Goal: Transaction & Acquisition: Register for event/course

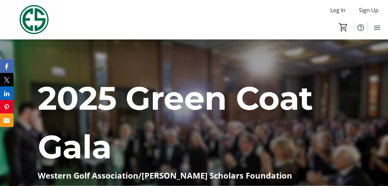
scroll to position [163, 0]
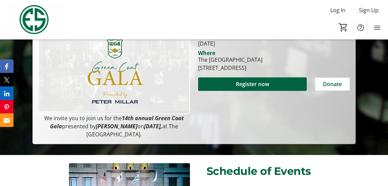
click at [299, 129] on div "When [DATE] Where The [GEOGRAPHIC_DATA] [STREET_ADDRESS] Register now Donate" at bounding box center [274, 84] width 160 height 110
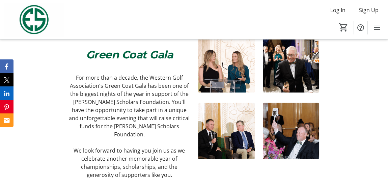
scroll to position [393, 0]
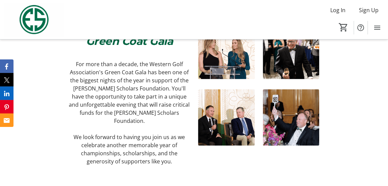
click at [304, 136] on img at bounding box center [291, 117] width 57 height 57
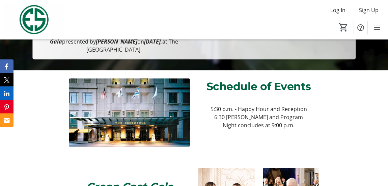
scroll to position [84, 0]
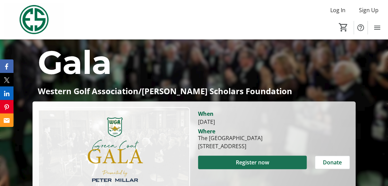
click at [264, 163] on span "Register now" at bounding box center [252, 162] width 33 height 8
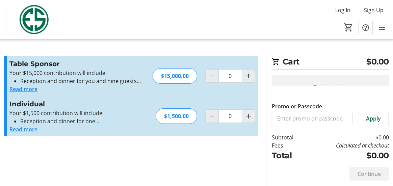
click at [24, 128] on button "Read more" at bounding box center [23, 129] width 28 height 8
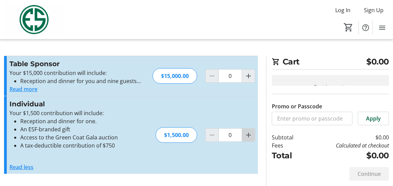
click at [252, 134] on mat-icon "Increment by one" at bounding box center [248, 135] width 8 height 8
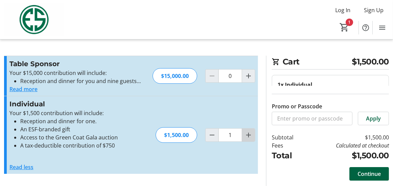
click at [247, 135] on mat-icon "Increment by one" at bounding box center [248, 135] width 8 height 8
type input "2"
click at [370, 172] on span "Continue" at bounding box center [368, 174] width 23 height 8
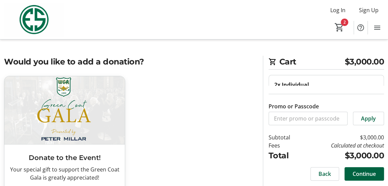
click at [208, 99] on div "Donate to the Event! Your special gift to support the Green Coat Gala is greatl…" at bounding box center [129, 158] width 259 height 165
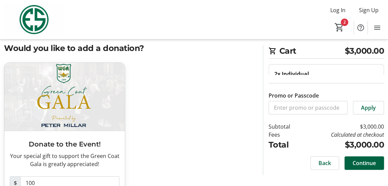
scroll to position [54, 0]
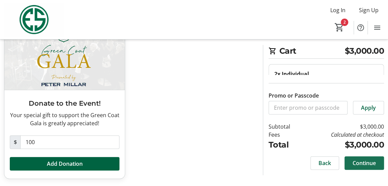
click at [360, 162] on span "Continue" at bounding box center [364, 163] width 23 height 8
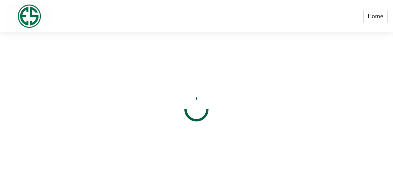
select select "US"
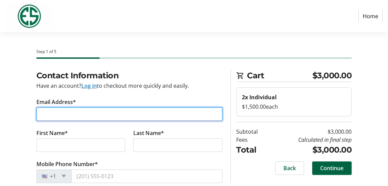
click at [73, 114] on input "Email Address*" at bounding box center [129, 113] width 186 height 13
click at [73, 113] on input "Email Address*" at bounding box center [129, 113] width 186 height 13
type input "[EMAIL_ADDRESS][DOMAIN_NAME]"
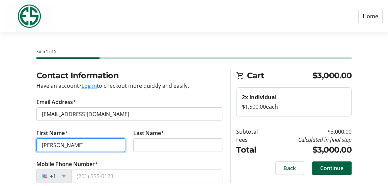
type input "[PERSON_NAME]"
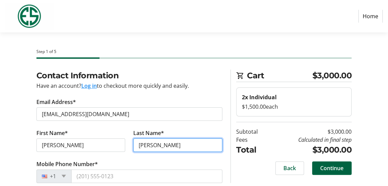
type input "[PERSON_NAME]"
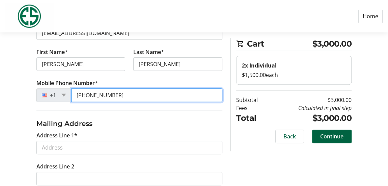
scroll to position [94, 0]
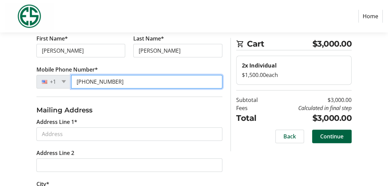
type input "[PHONE_NUMBER]"
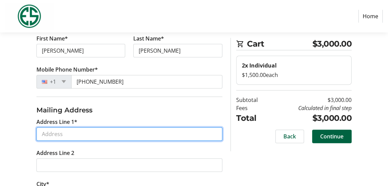
click at [118, 130] on input "Address Line 1*" at bounding box center [129, 133] width 186 height 13
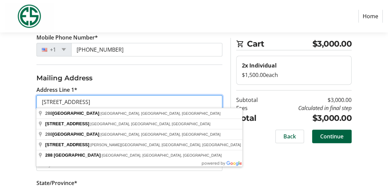
scroll to position [140, 0]
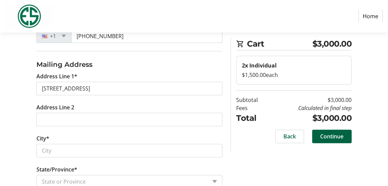
type input "[STREET_ADDRESS]"
type input "Elmhurst"
select select "IL"
type input "60126"
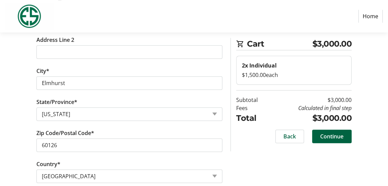
scroll to position [218, 0]
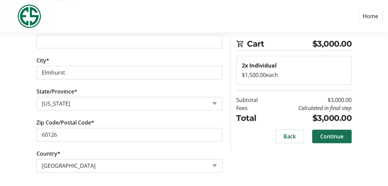
click at [341, 134] on span "Continue" at bounding box center [331, 136] width 23 height 8
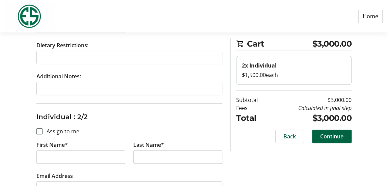
scroll to position [272, 0]
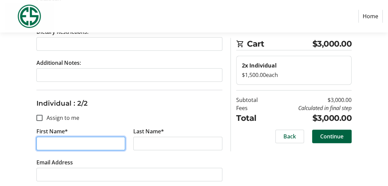
click at [65, 143] on input "First Name*" at bounding box center [80, 143] width 89 height 13
type input "[PERSON_NAME]"
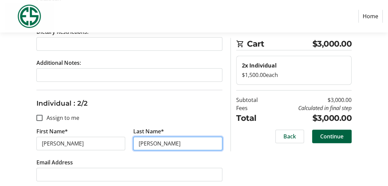
type input "[PERSON_NAME]"
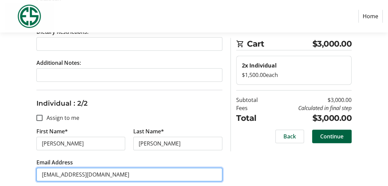
scroll to position [397, 0]
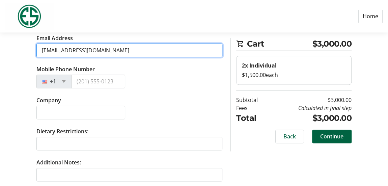
type input "[EMAIL_ADDRESS][DOMAIN_NAME]"
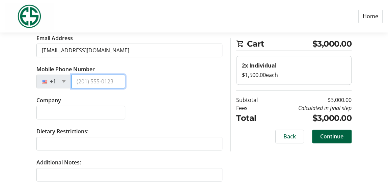
click at [94, 81] on input "Mobile Phone Number" at bounding box center [98, 81] width 54 height 13
click at [98, 83] on input "Mobile Phone Number" at bounding box center [98, 81] width 54 height 13
type input "[PHONE_NUMBER]"
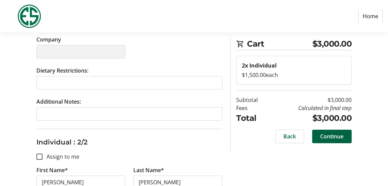
scroll to position [71, 0]
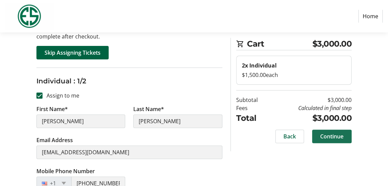
click at [337, 135] on span "Continue" at bounding box center [331, 136] width 23 height 8
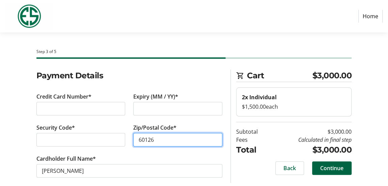
scroll to position [7, 0]
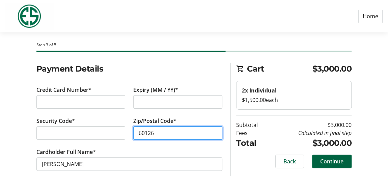
type input "60126"
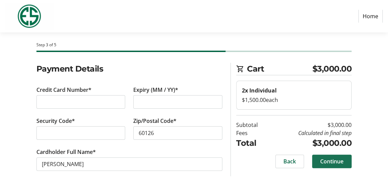
click at [334, 160] on span "Continue" at bounding box center [331, 161] width 23 height 8
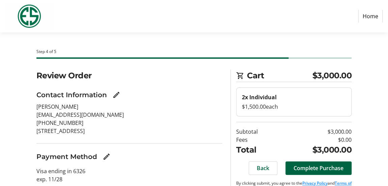
scroll to position [21, 0]
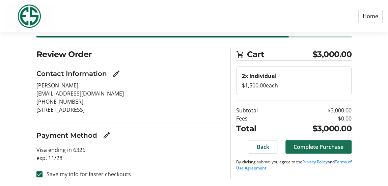
click at [325, 147] on span "Complete Purchase" at bounding box center [319, 147] width 50 height 8
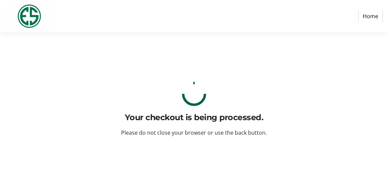
scroll to position [0, 0]
